Goal: Navigation & Orientation: Find specific page/section

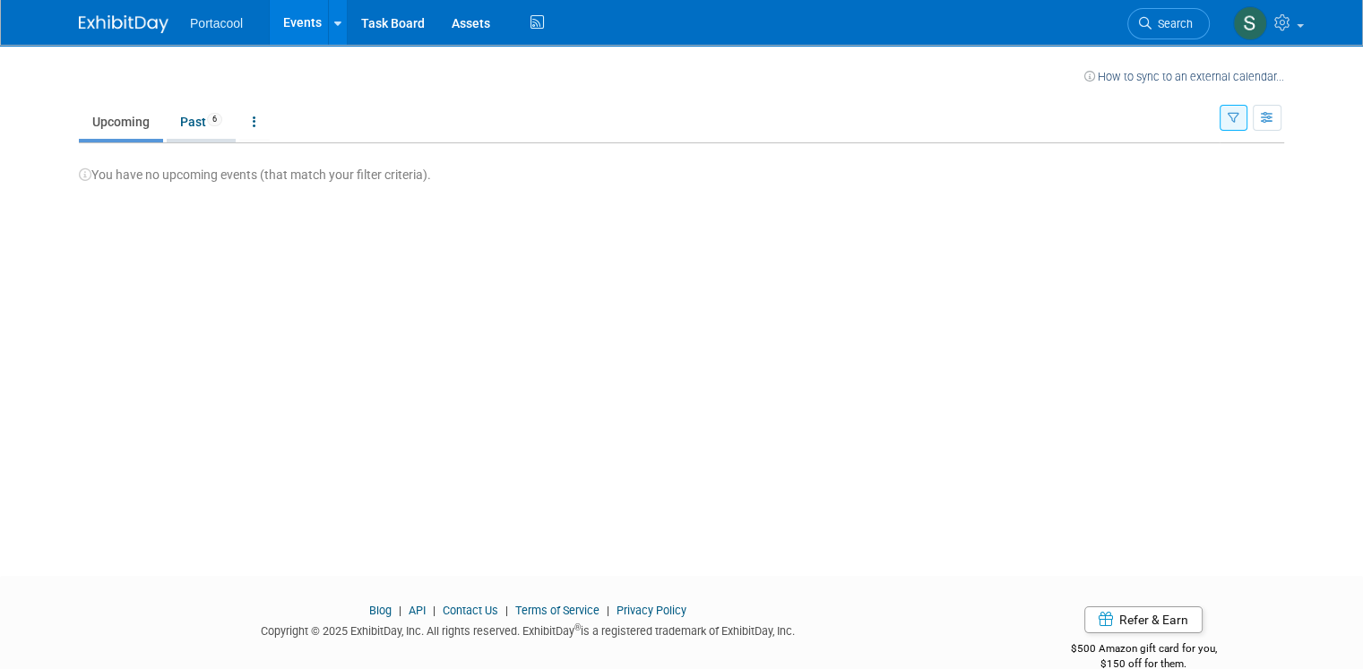
click at [186, 123] on link "Past 6" at bounding box center [201, 122] width 69 height 34
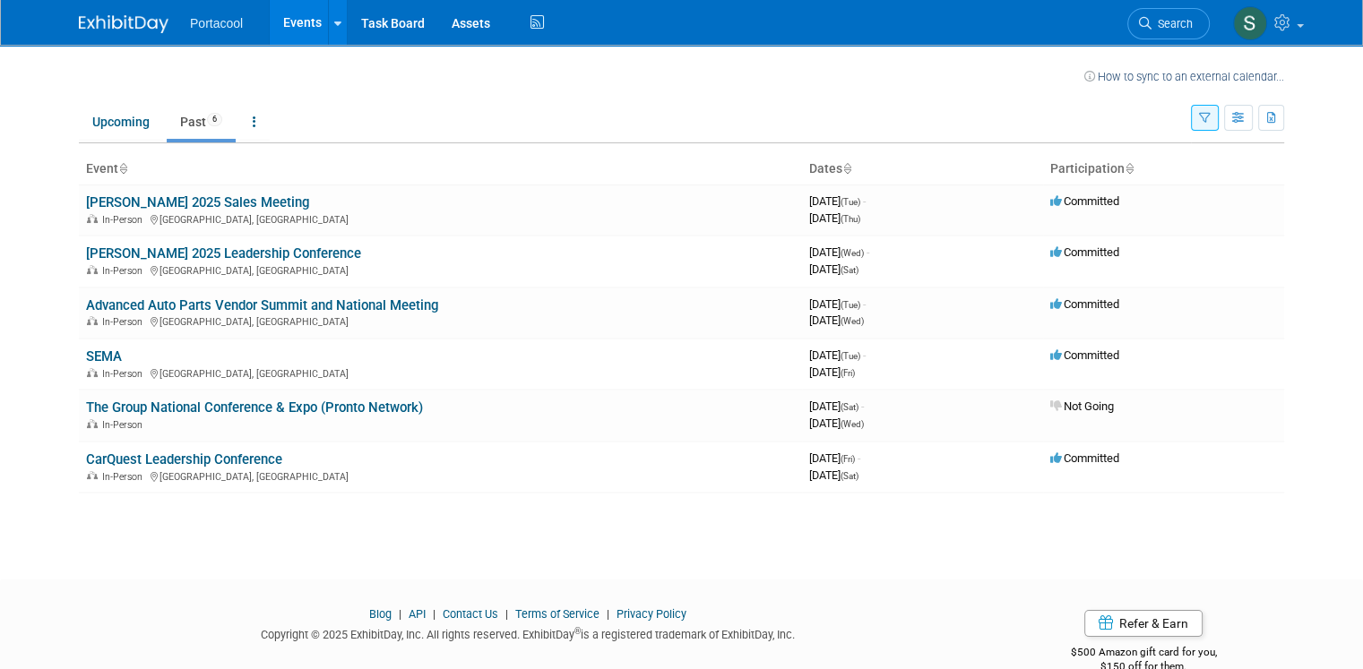
click at [206, 22] on span "Portacool" at bounding box center [216, 23] width 53 height 14
click at [334, 29] on icon at bounding box center [337, 24] width 7 height 12
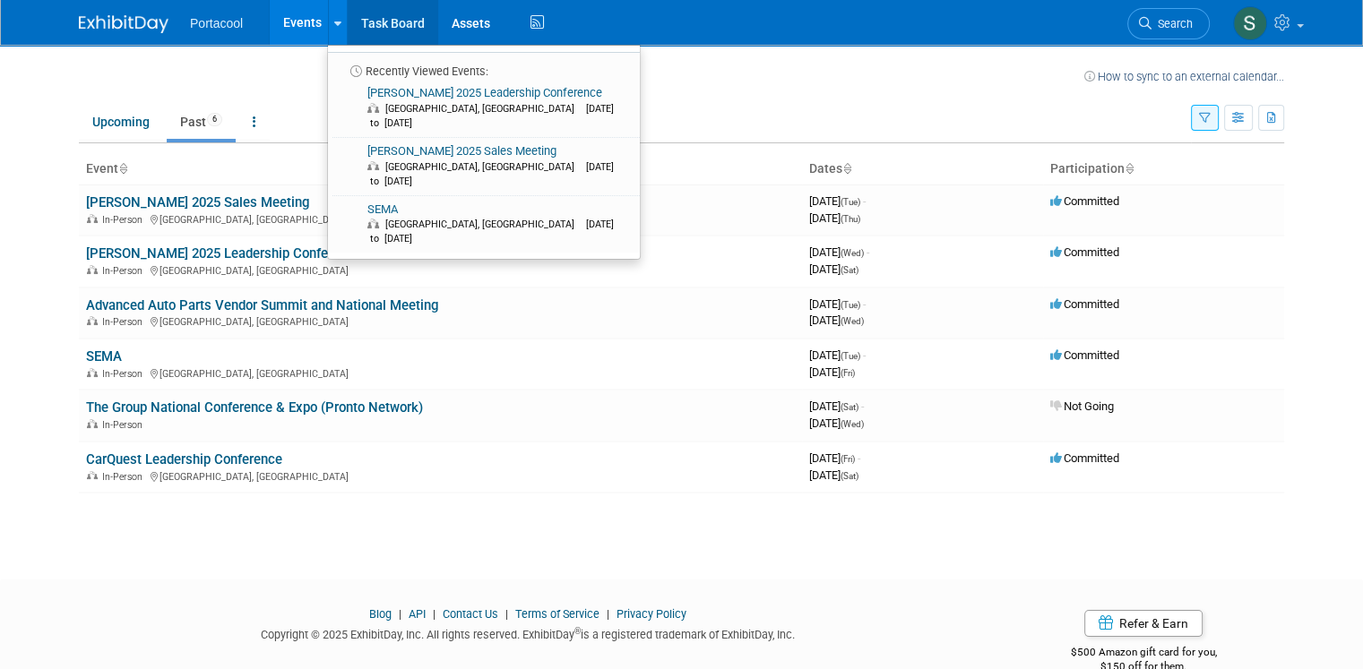
click at [366, 25] on link "Task Board" at bounding box center [393, 22] width 91 height 45
